Goal: Task Accomplishment & Management: Use online tool/utility

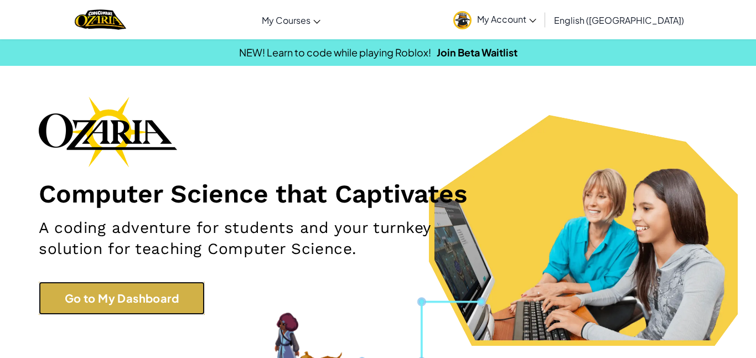
click at [97, 313] on link "Go to My Dashboard" at bounding box center [122, 298] width 166 height 33
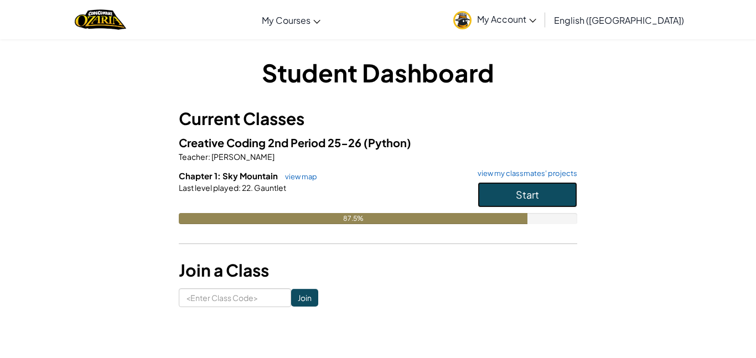
click at [538, 195] on span "Start" at bounding box center [527, 194] width 23 height 13
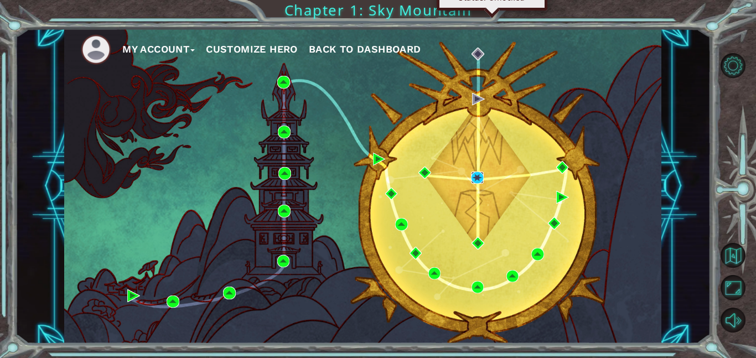
click at [480, 174] on img at bounding box center [477, 178] width 13 height 13
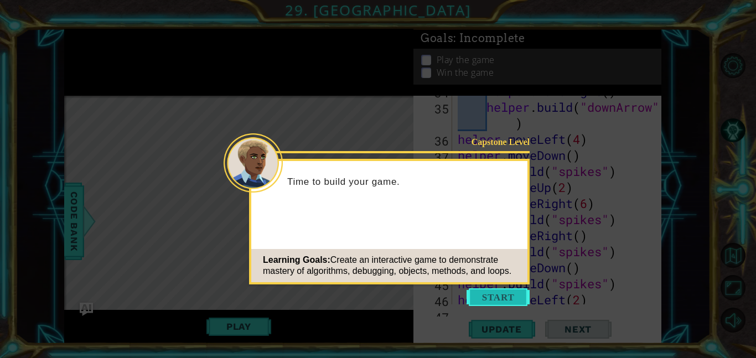
click at [513, 304] on button "Start" at bounding box center [497, 297] width 63 height 18
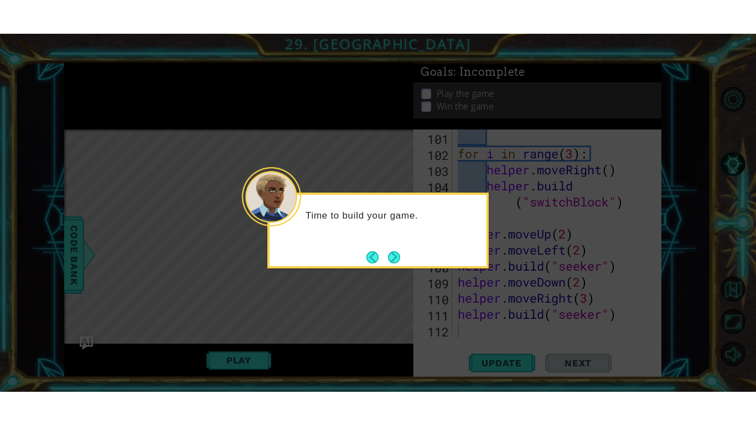
scroll to position [1701, 0]
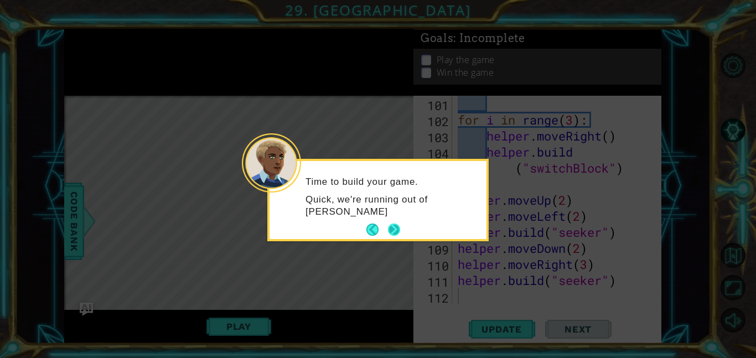
click at [398, 225] on button "Next" at bounding box center [394, 230] width 12 height 12
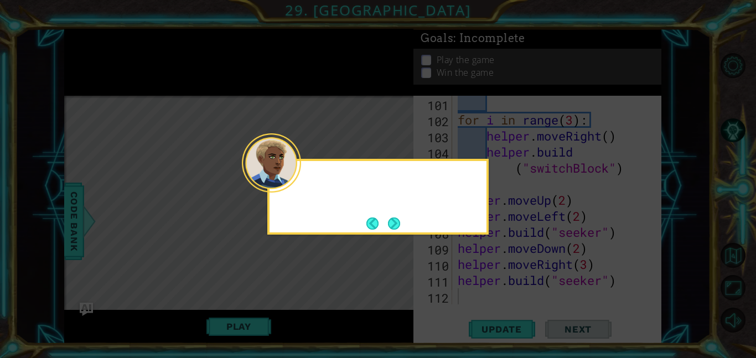
click at [398, 225] on button "Next" at bounding box center [394, 223] width 12 height 12
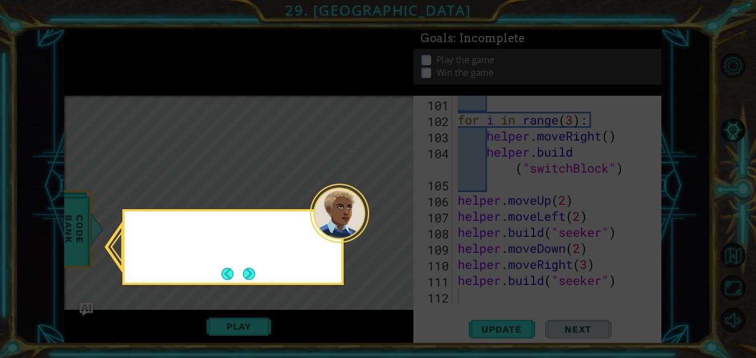
click at [398, 225] on icon at bounding box center [378, 179] width 756 height 358
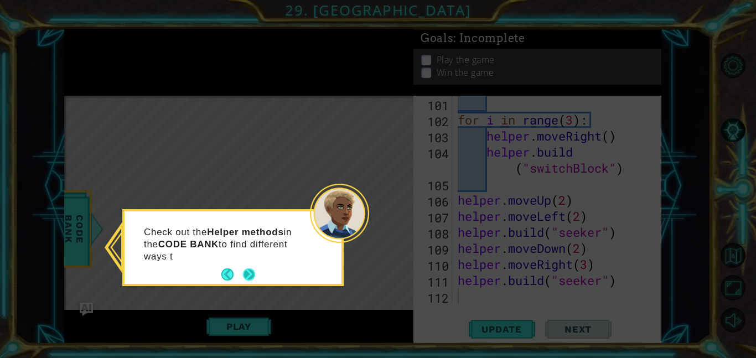
click at [250, 279] on button "Next" at bounding box center [249, 274] width 12 height 12
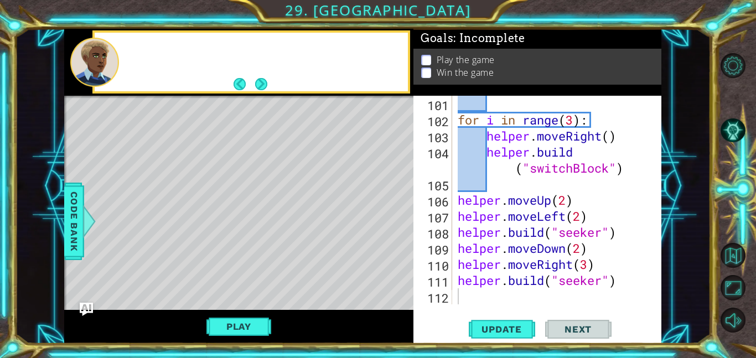
click at [250, 279] on div "Level Map" at bounding box center [319, 259] width 511 height 326
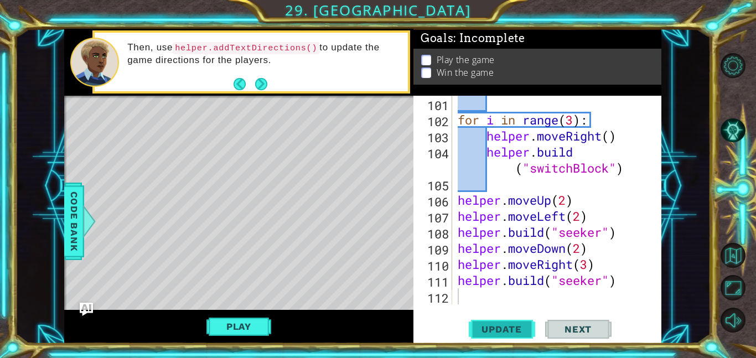
click at [499, 334] on span "Update" at bounding box center [501, 329] width 63 height 11
click at [230, 330] on button "Play" at bounding box center [238, 326] width 65 height 21
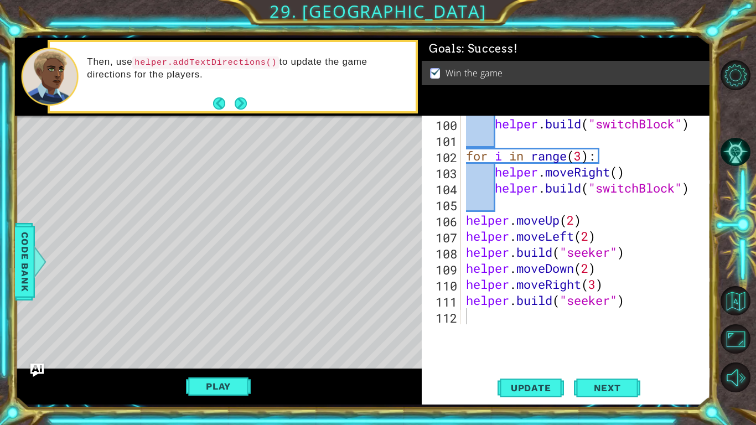
scroll to position [1620, 0]
click at [685, 292] on div "helper . build ( "switchBlock" ) for i in range ( 3 ) : helper . moveRight ( ) …" at bounding box center [589, 236] width 250 height 241
click at [686, 302] on div "helper . build ( "switchBlock" ) for i in range ( 3 ) : helper . moveRight ( ) …" at bounding box center [589, 236] width 250 height 241
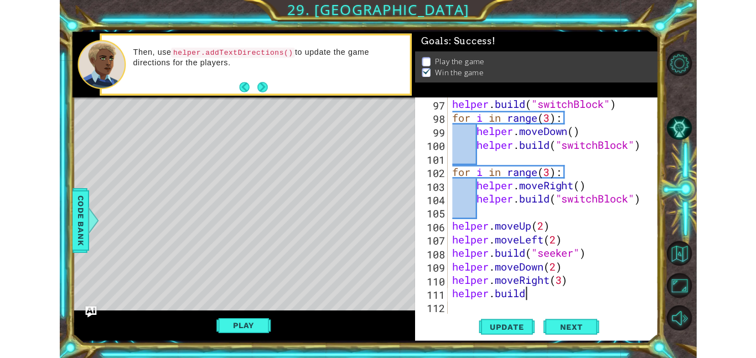
scroll to position [1572, 0]
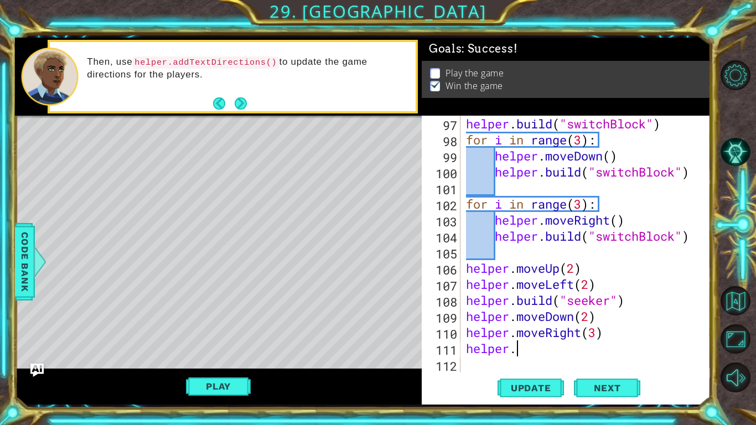
type textarea "helper"
click at [527, 357] on span "Update" at bounding box center [531, 387] width 63 height 11
click at [196, 357] on button "Play" at bounding box center [218, 386] width 65 height 21
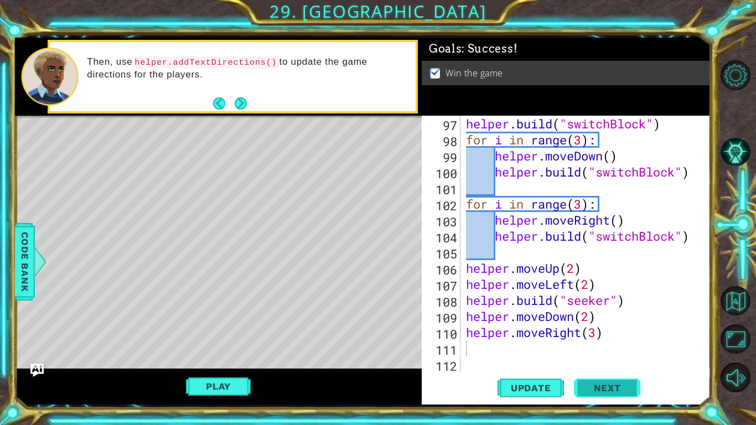
click at [594, 357] on span "Next" at bounding box center [607, 387] width 49 height 11
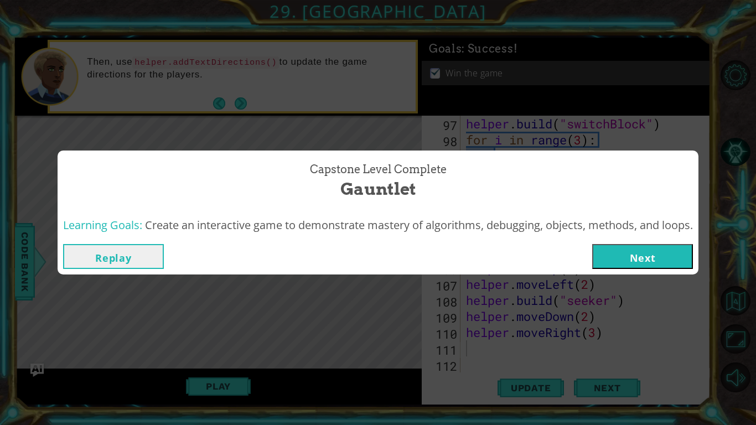
click at [124, 257] on button "Replay" at bounding box center [113, 256] width 101 height 25
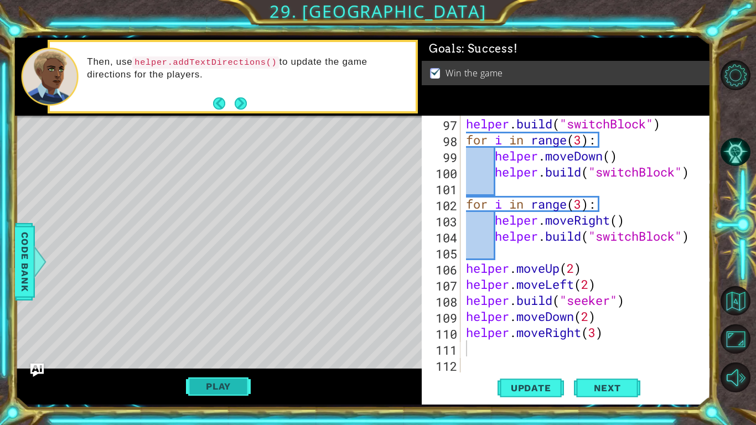
click at [204, 357] on button "Play" at bounding box center [218, 386] width 65 height 21
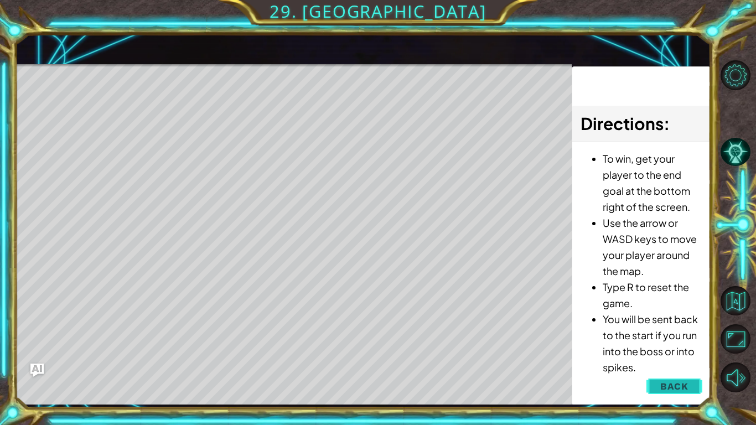
click at [677, 357] on span "Back" at bounding box center [674, 386] width 28 height 11
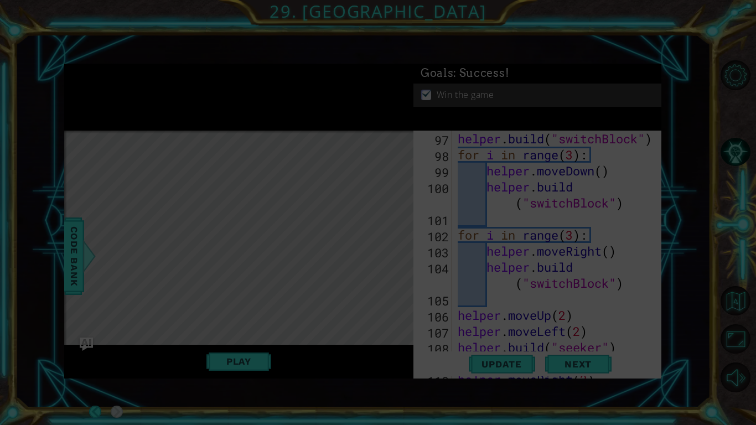
click at [337, 243] on icon at bounding box center [378, 212] width 756 height 425
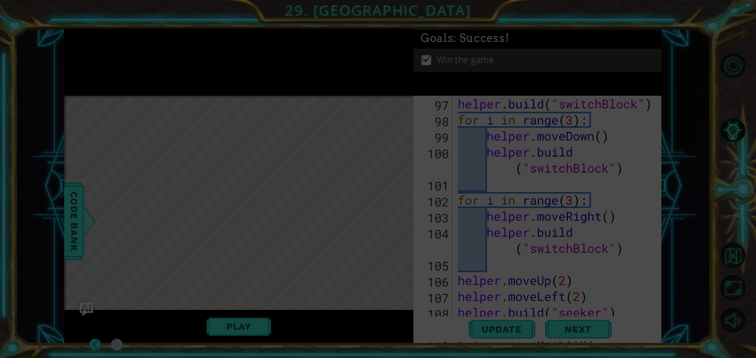
scroll to position [1620, 0]
click at [337, 243] on icon at bounding box center [378, 212] width 756 height 425
